Goal: Task Accomplishment & Management: Complete application form

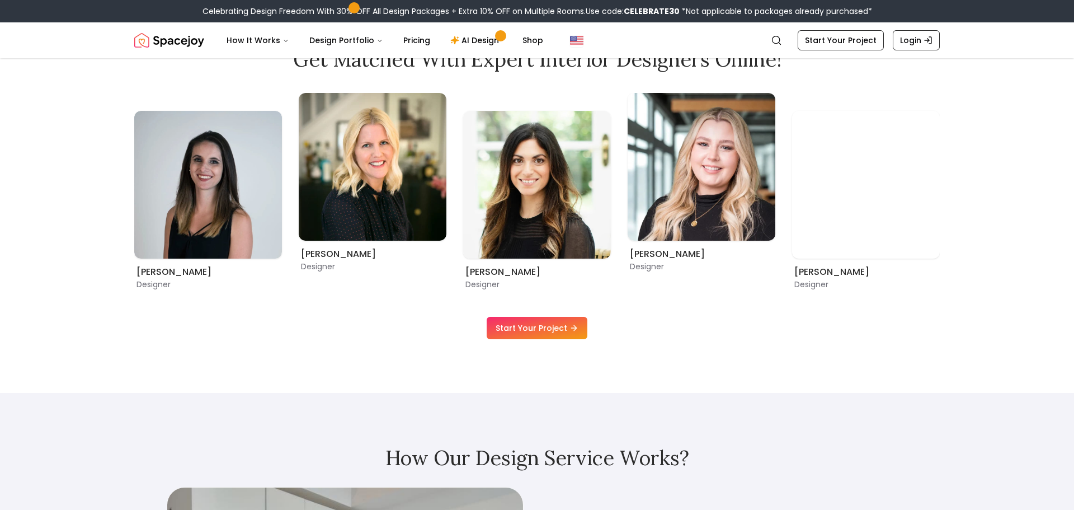
scroll to position [752, 0]
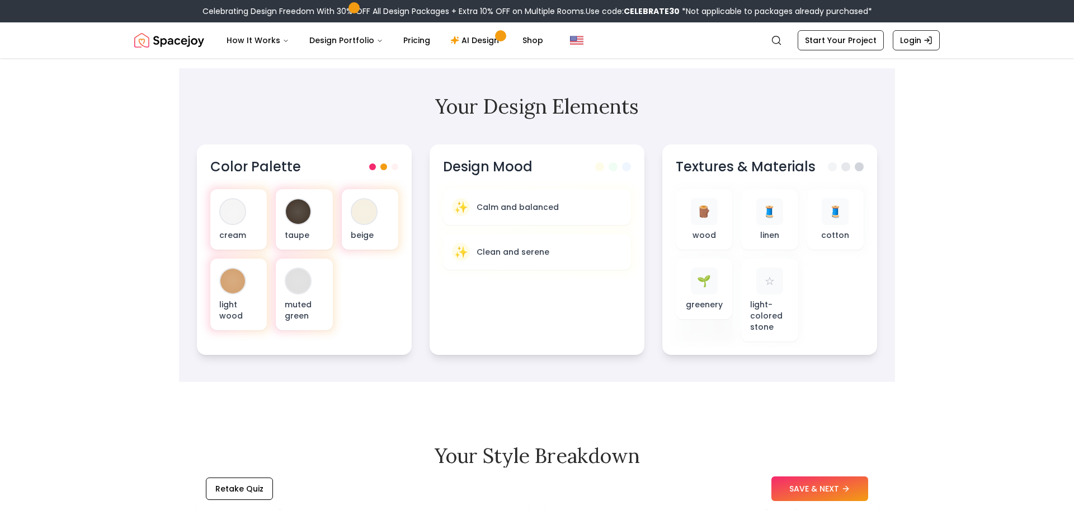
scroll to position [351, 0]
click at [796, 480] on button "SAVE & NEXT" at bounding box center [820, 488] width 97 height 25
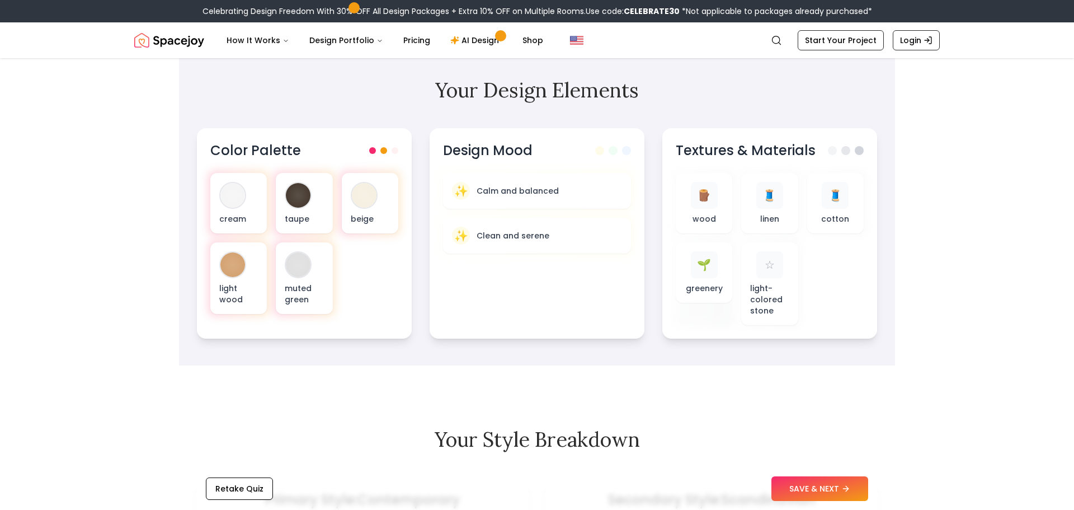
scroll to position [335, 0]
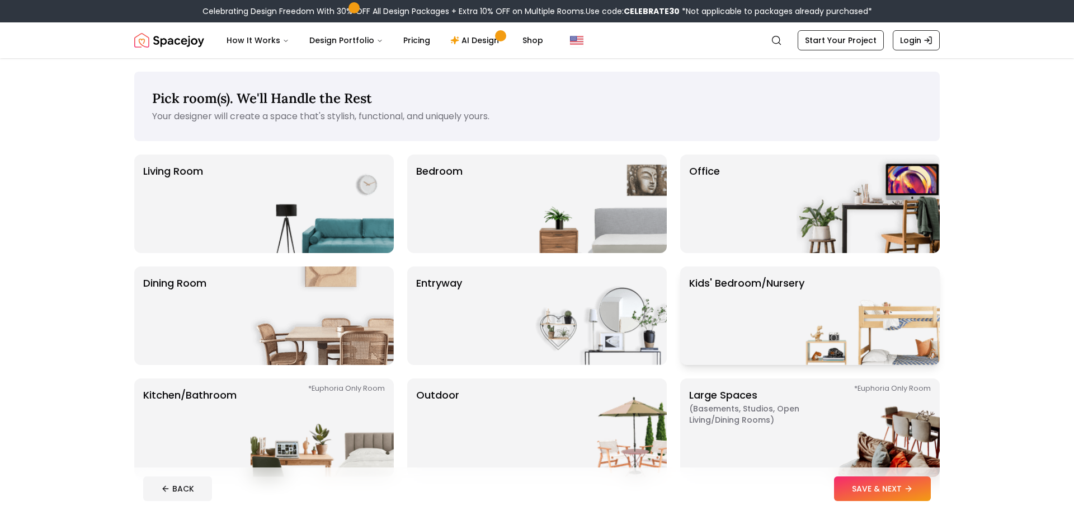
scroll to position [245, 0]
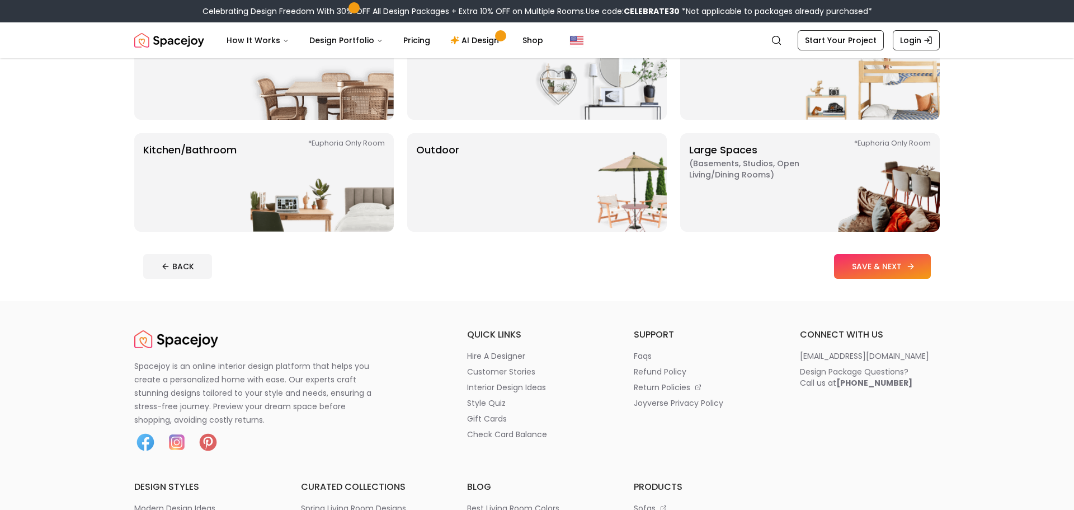
click at [902, 269] on button "SAVE & NEXT" at bounding box center [882, 266] width 97 height 25
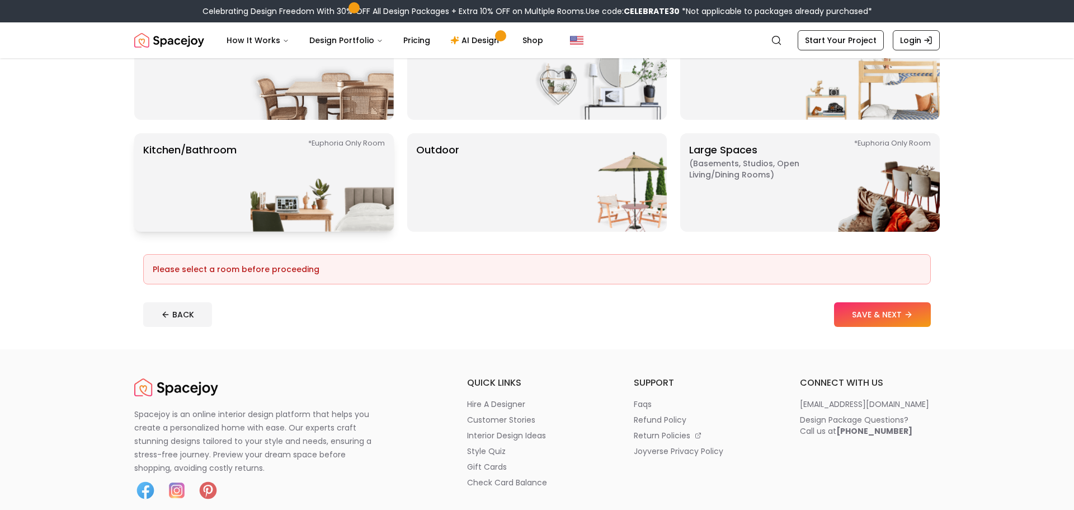
click at [306, 203] on img at bounding box center [322, 182] width 143 height 98
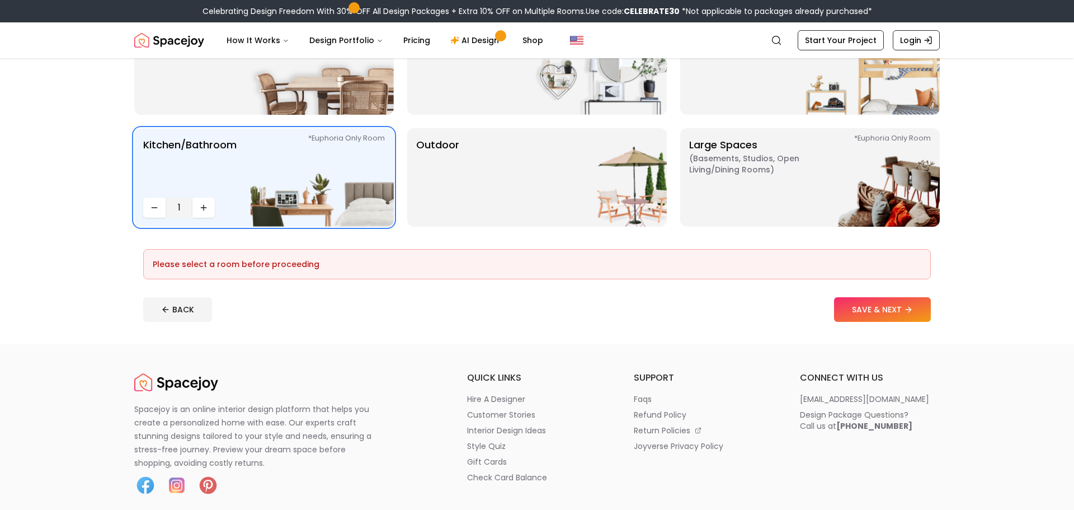
scroll to position [255, 0]
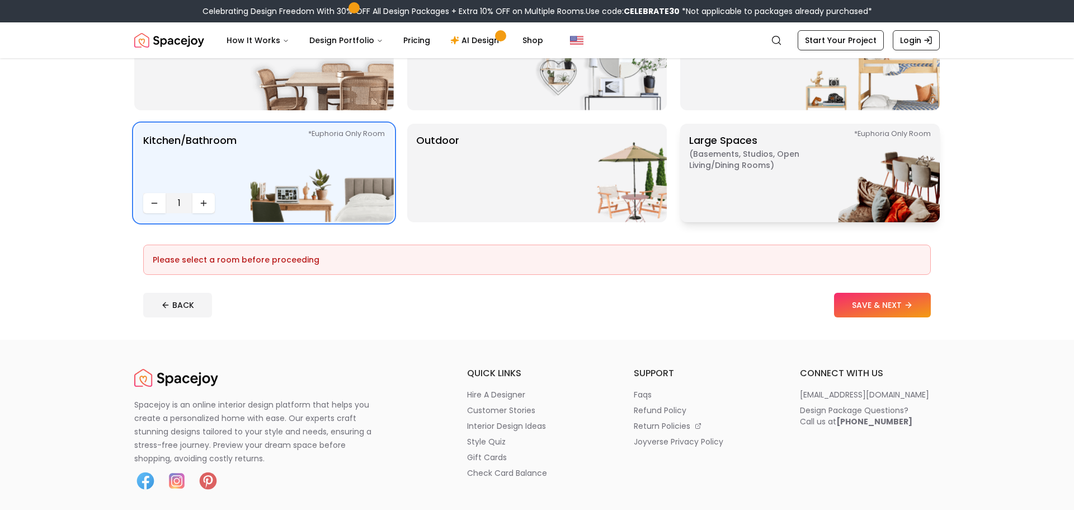
drag, startPoint x: 871, startPoint y: 308, endPoint x: 747, endPoint y: 221, distance: 151.8
click at [747, 221] on div "Pick room(s). We'll Handle the Rest Your designer will create a space that's st…" at bounding box center [537, 72] width 860 height 536
click at [742, 201] on p "Large Spaces ( Basements, Studios, Open living/dining rooms ) *Euphoria Only Ro…" at bounding box center [759, 173] width 140 height 81
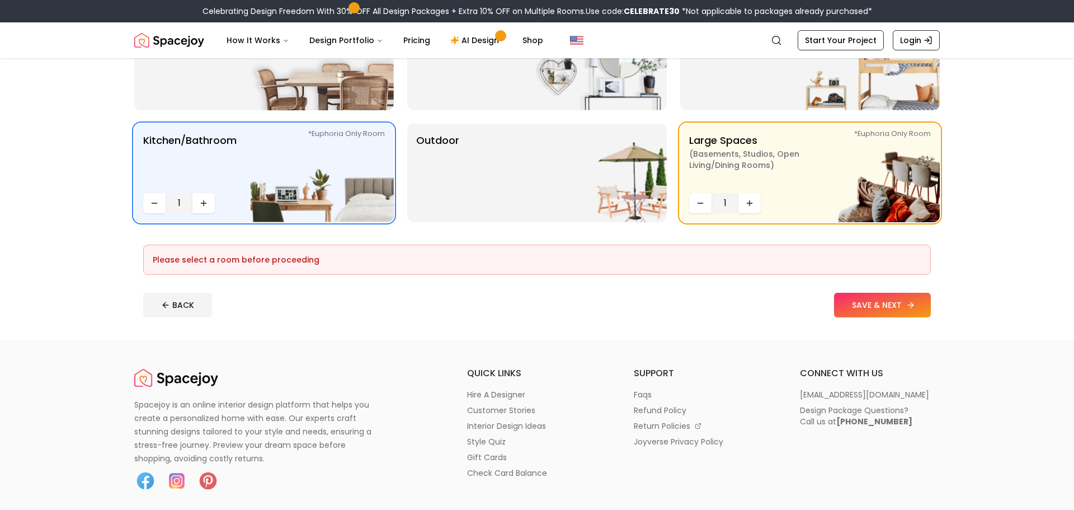
click at [843, 294] on button "SAVE & NEXT" at bounding box center [882, 305] width 97 height 25
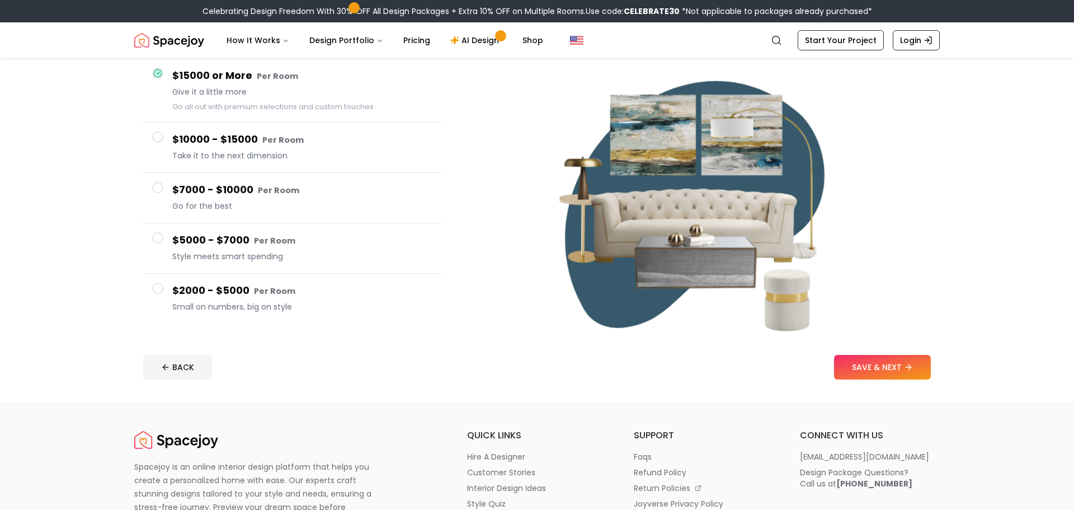
scroll to position [106, 0]
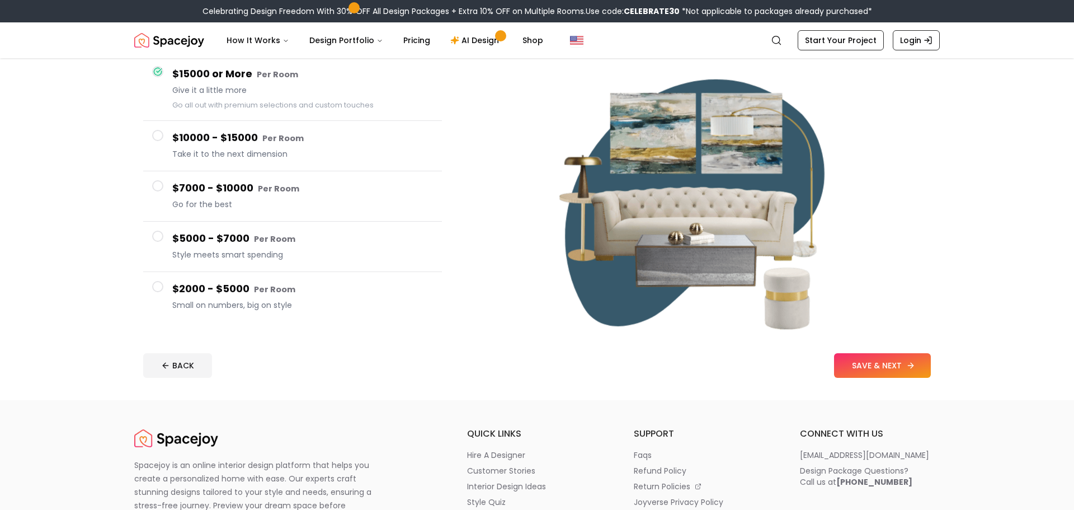
click at [881, 367] on button "SAVE & NEXT" at bounding box center [882, 365] width 97 height 25
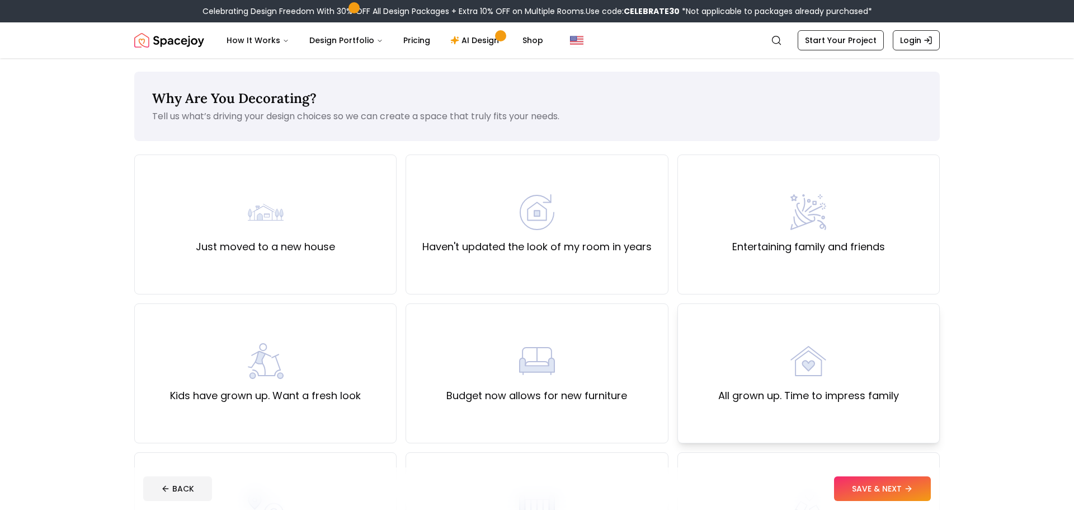
click at [821, 358] on img at bounding box center [809, 361] width 36 height 36
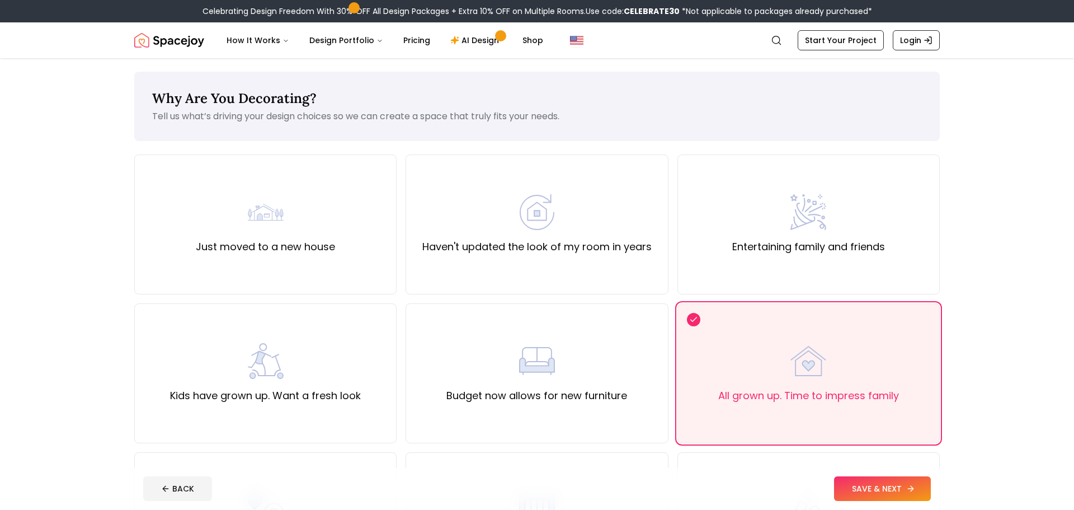
click at [855, 491] on button "SAVE & NEXT" at bounding box center [882, 488] width 97 height 25
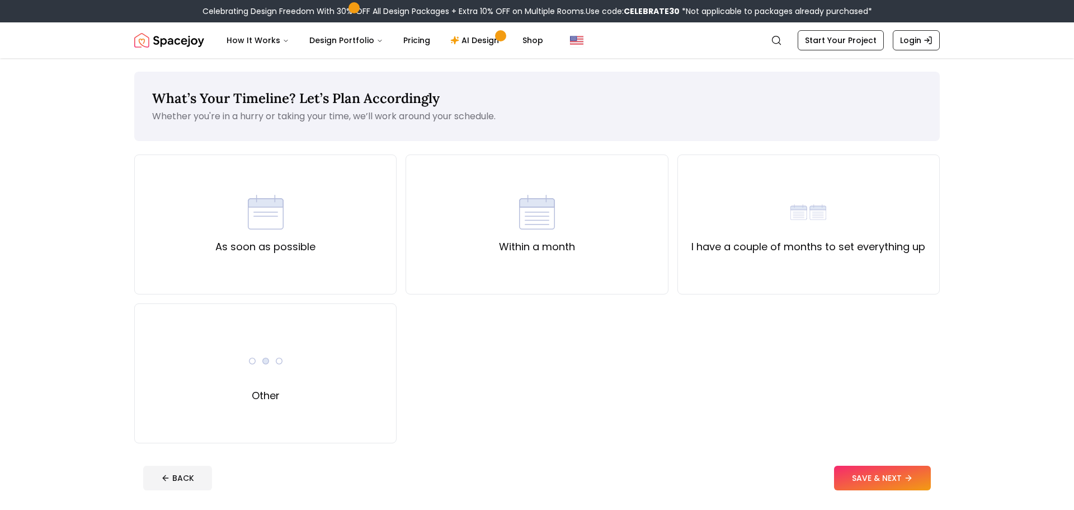
click at [845, 459] on footer "BACK SAVE & NEXT" at bounding box center [537, 478] width 806 height 43
click at [856, 476] on button "SAVE & NEXT" at bounding box center [882, 478] width 97 height 25
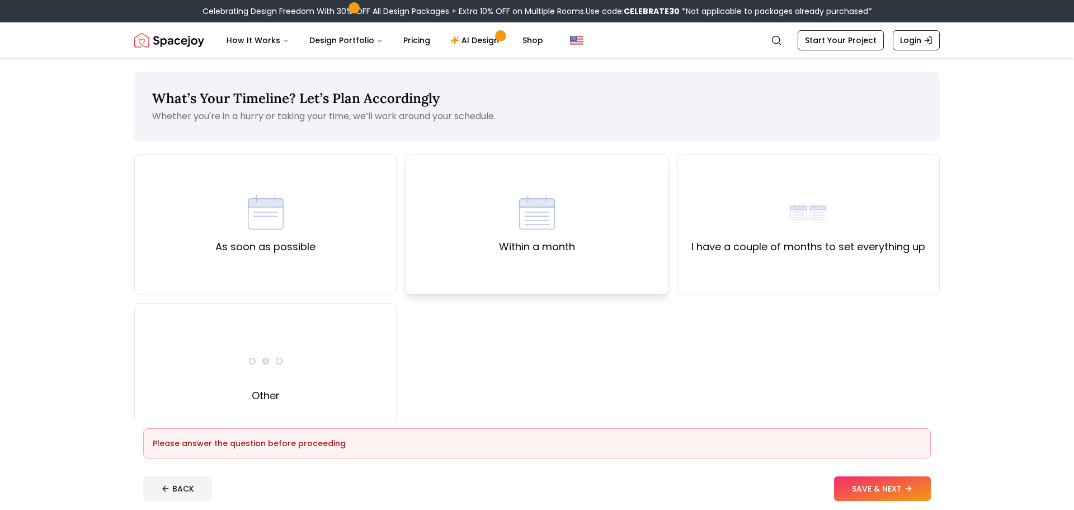
click at [557, 252] on label "Within a month" at bounding box center [537, 247] width 76 height 16
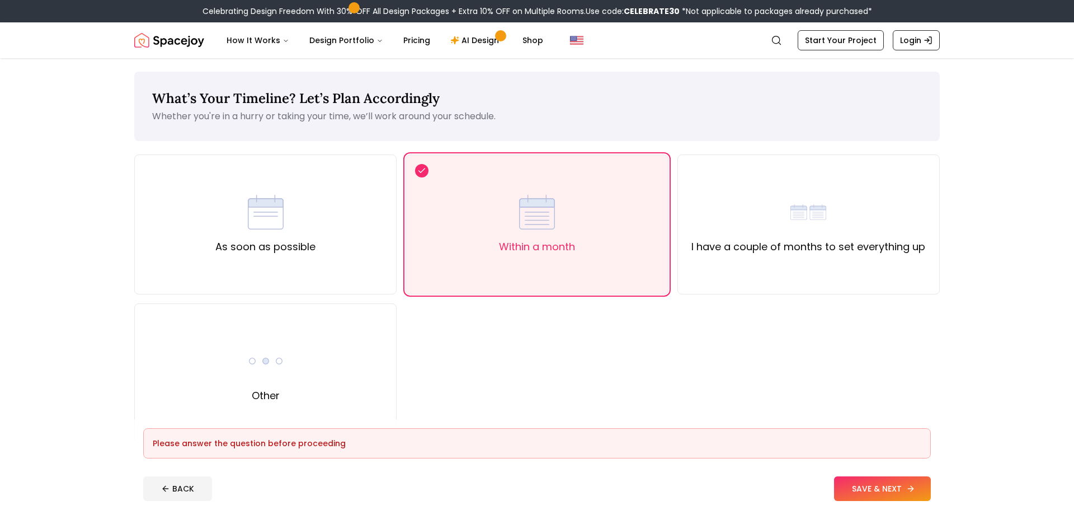
click at [852, 485] on button "SAVE & NEXT" at bounding box center [882, 488] width 97 height 25
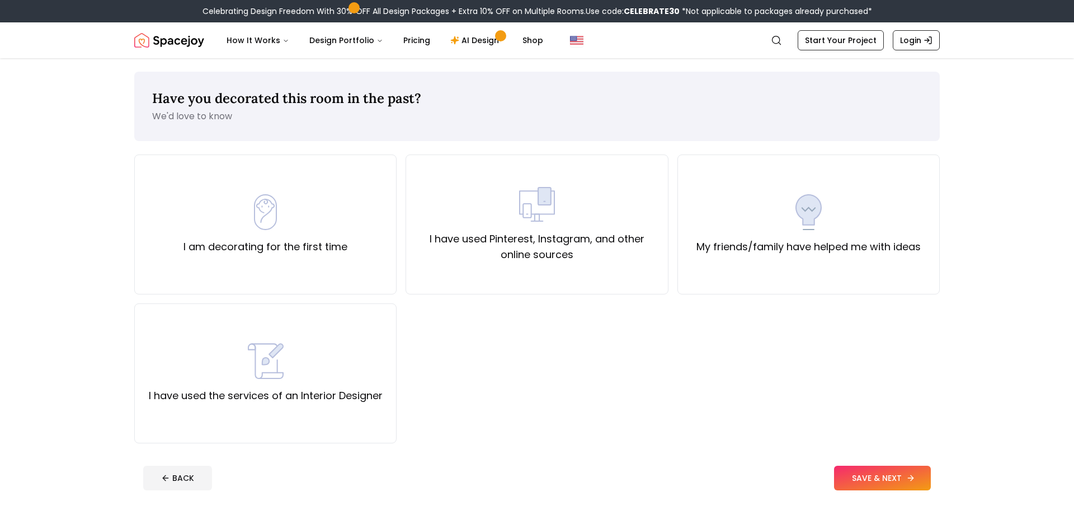
click at [876, 475] on button "SAVE & NEXT" at bounding box center [882, 478] width 97 height 25
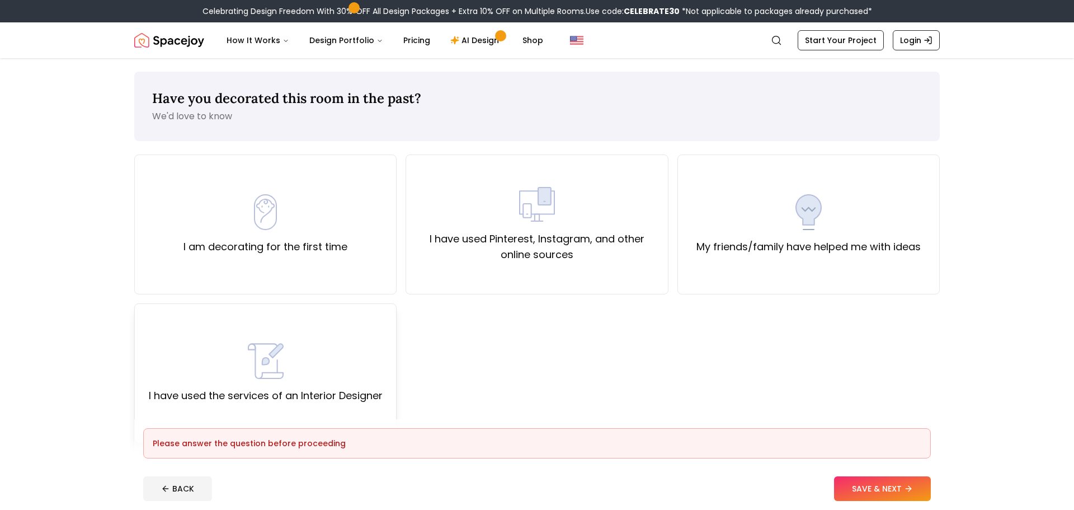
click at [363, 381] on div "I have used the services of an Interior Designer" at bounding box center [266, 373] width 234 height 60
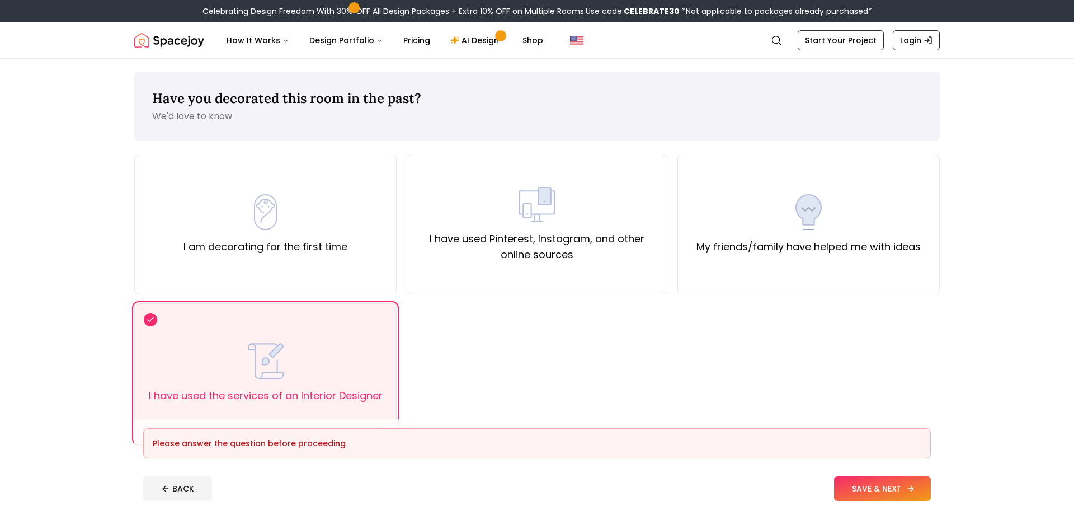
click at [886, 481] on button "SAVE & NEXT" at bounding box center [882, 488] width 97 height 25
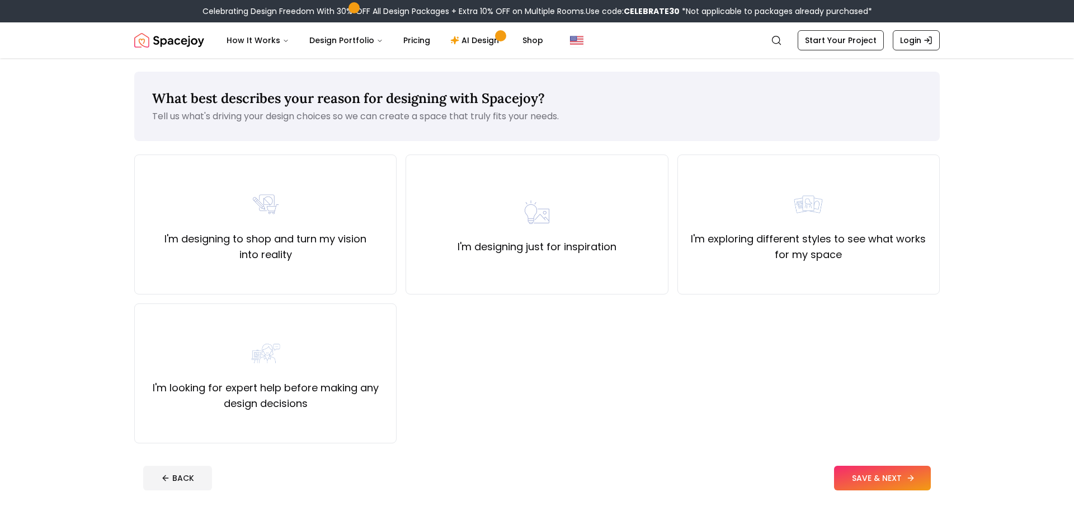
click at [886, 481] on button "SAVE & NEXT" at bounding box center [882, 478] width 97 height 25
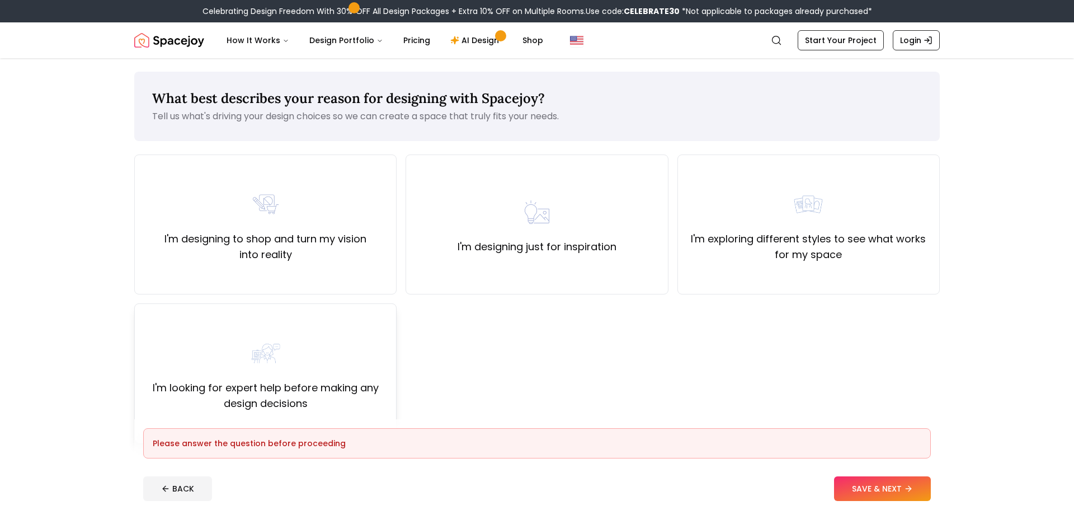
click at [307, 412] on div "I'm looking for expert help before making any design decisions" at bounding box center [265, 373] width 262 height 140
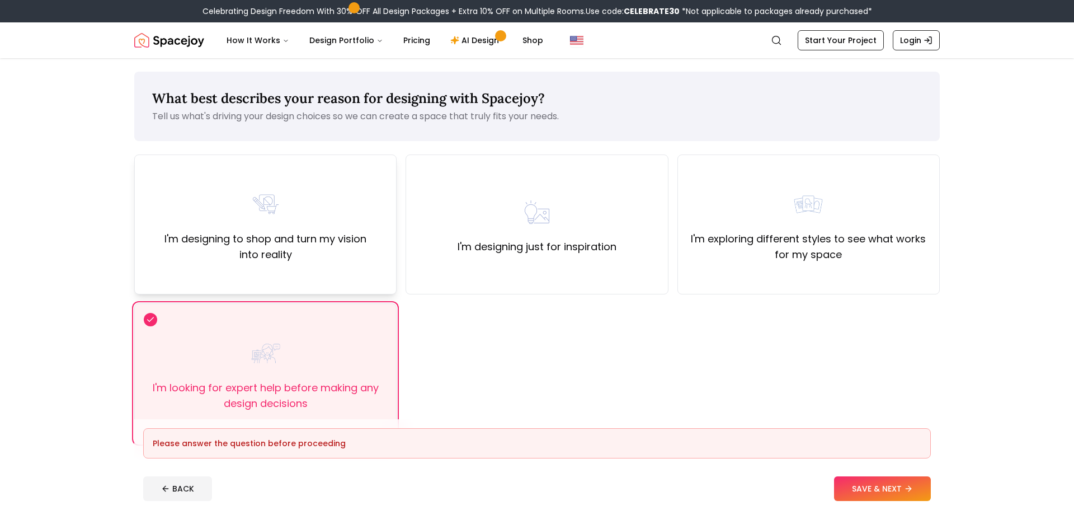
click at [306, 218] on div "I'm designing to shop and turn my vision into reality" at bounding box center [265, 224] width 243 height 76
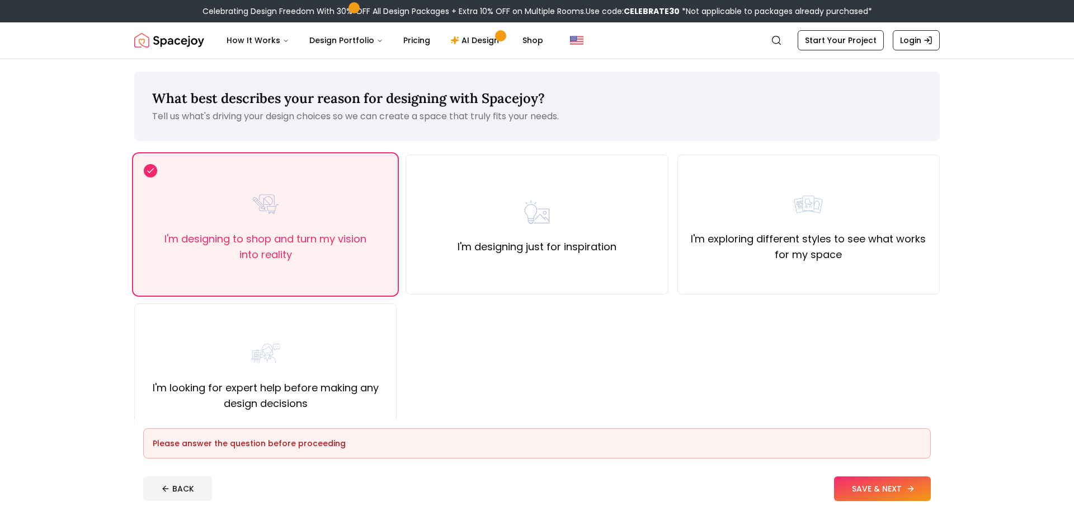
click at [890, 485] on button "SAVE & NEXT" at bounding box center [882, 488] width 97 height 25
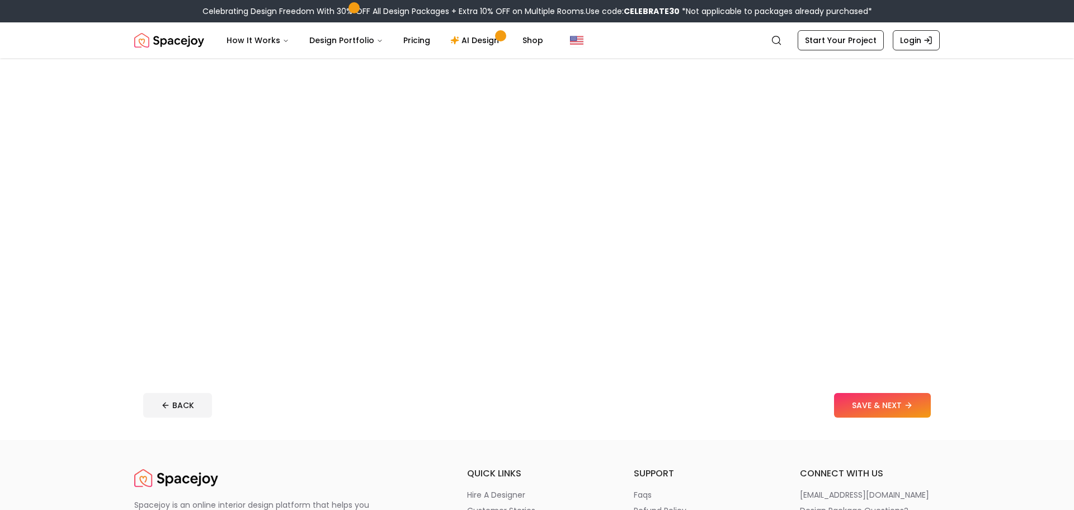
scroll to position [255, 0]
